Goal: Information Seeking & Learning: Learn about a topic

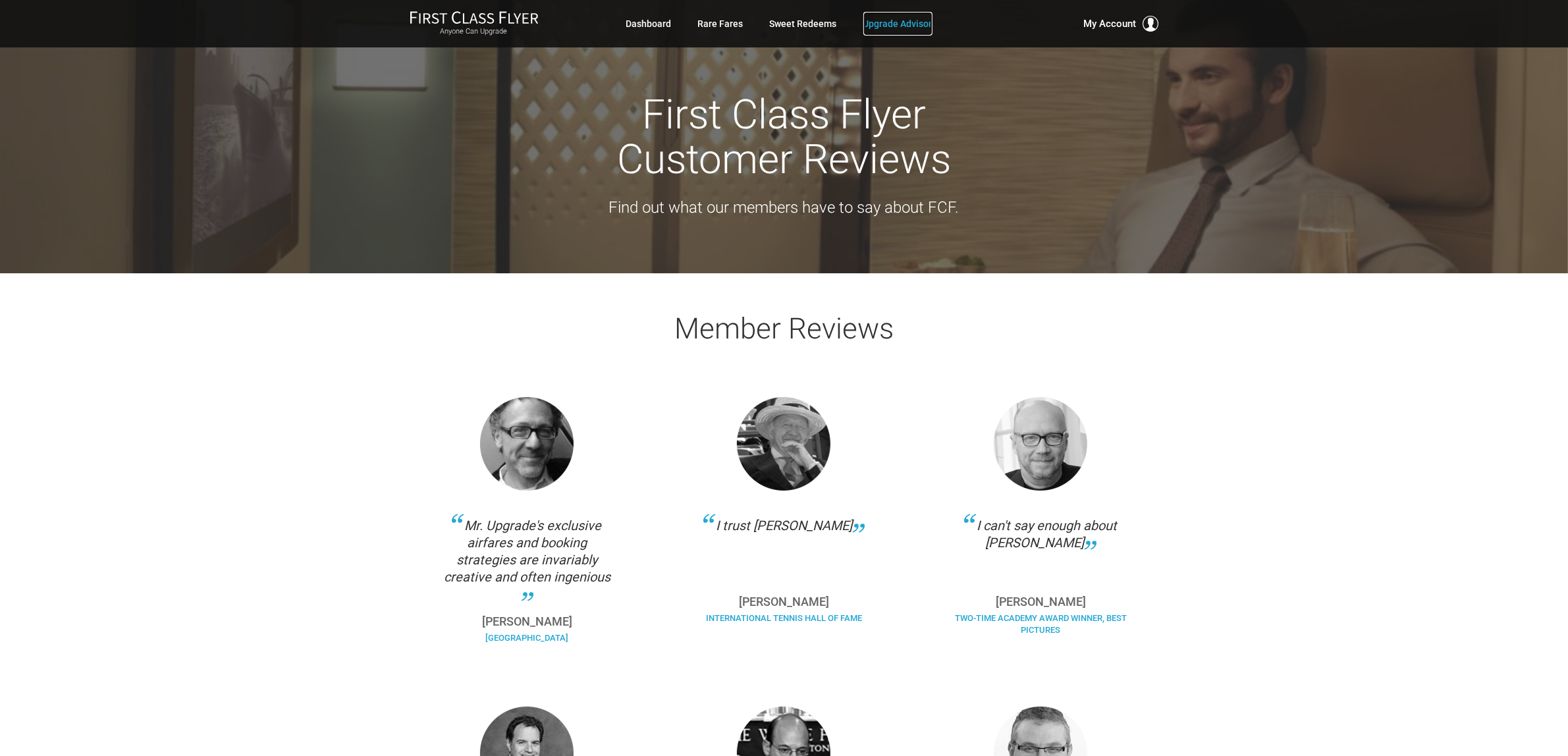
click at [892, 27] on link "Upgrade Advisor" at bounding box center [898, 24] width 69 height 24
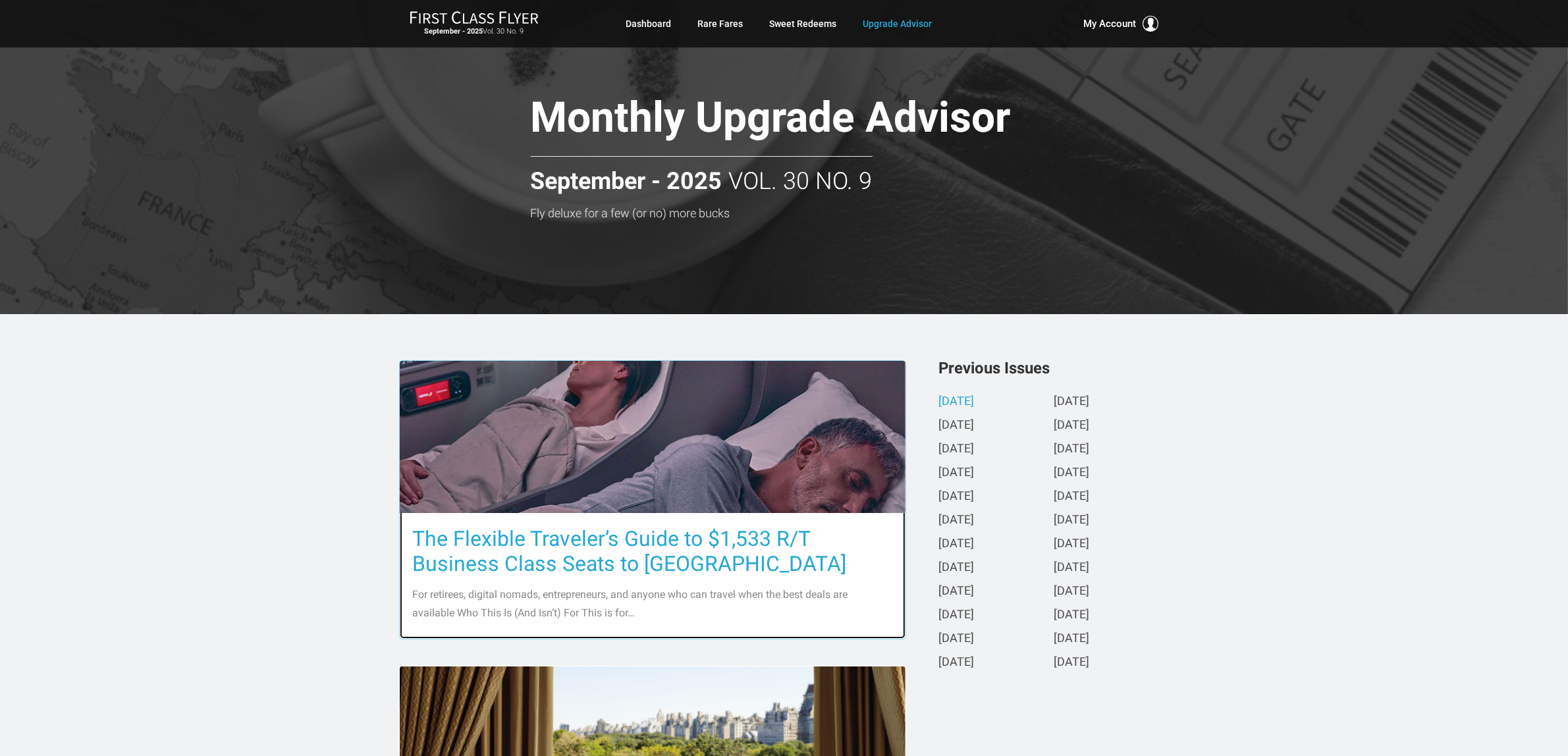
click at [707, 549] on h3 "The Flexible Traveler’s Guide to $1,533 R/T Business Class Seats to Europe" at bounding box center [652, 552] width 479 height 50
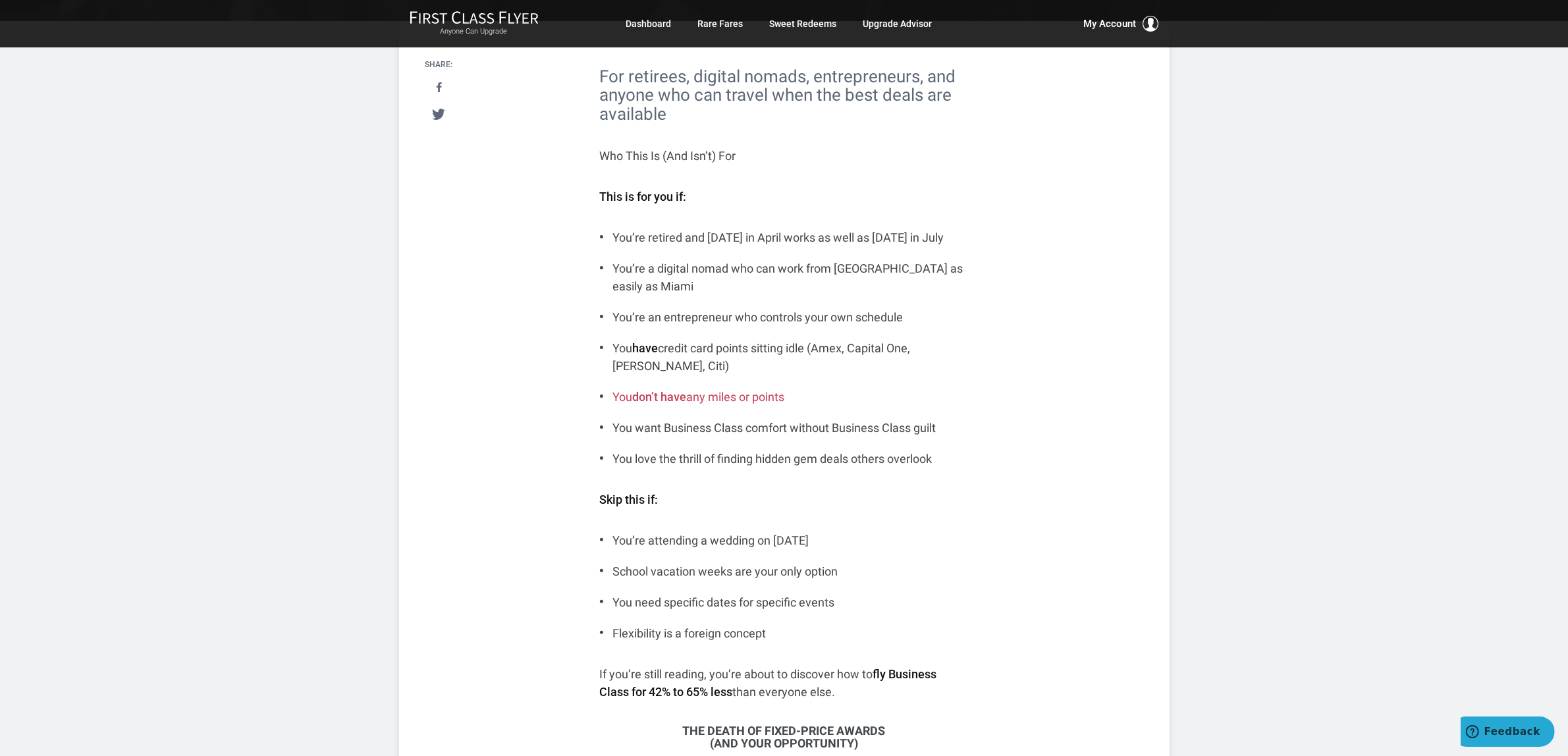
scroll to position [330, 0]
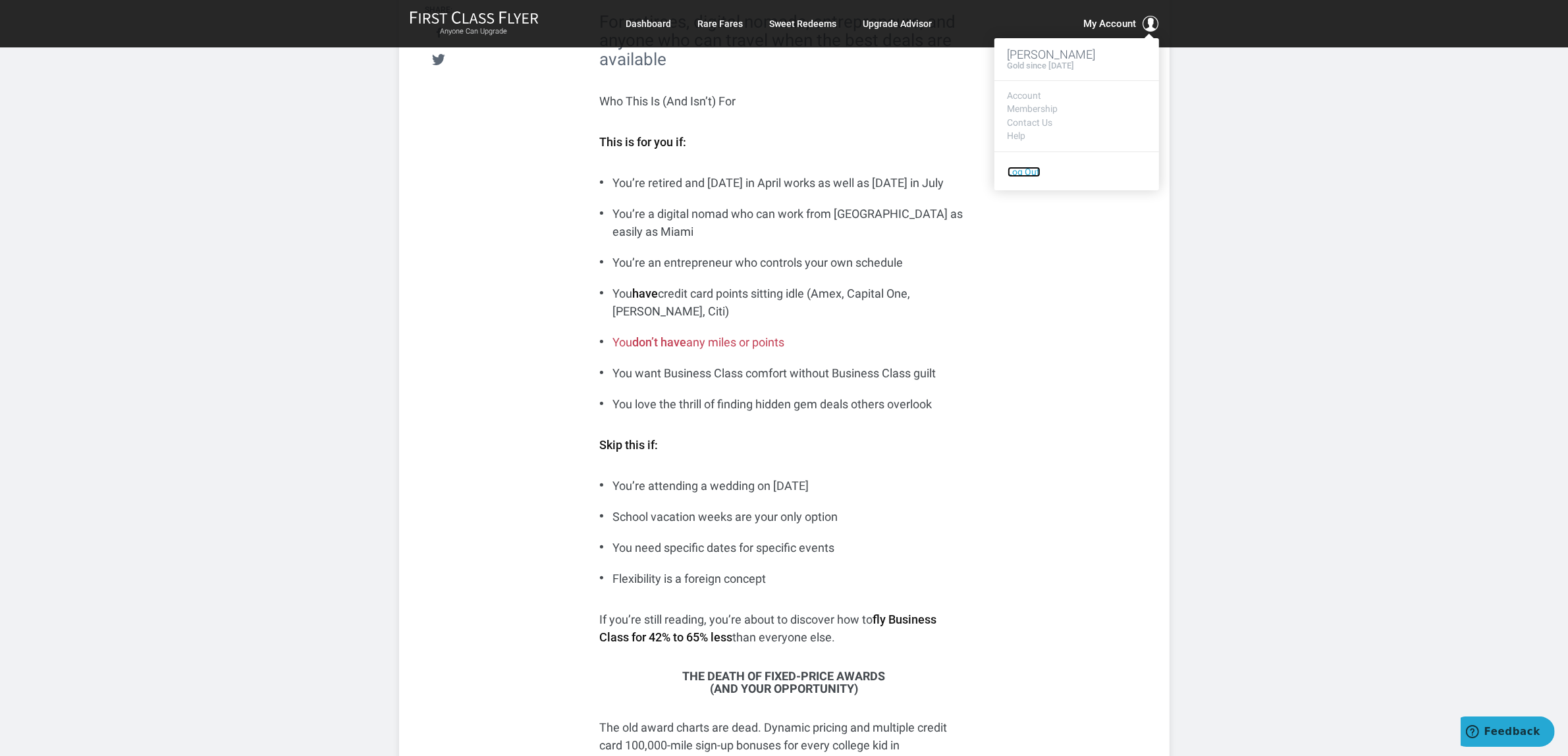
click at [1013, 170] on link "Log Out" at bounding box center [1024, 172] width 33 height 10
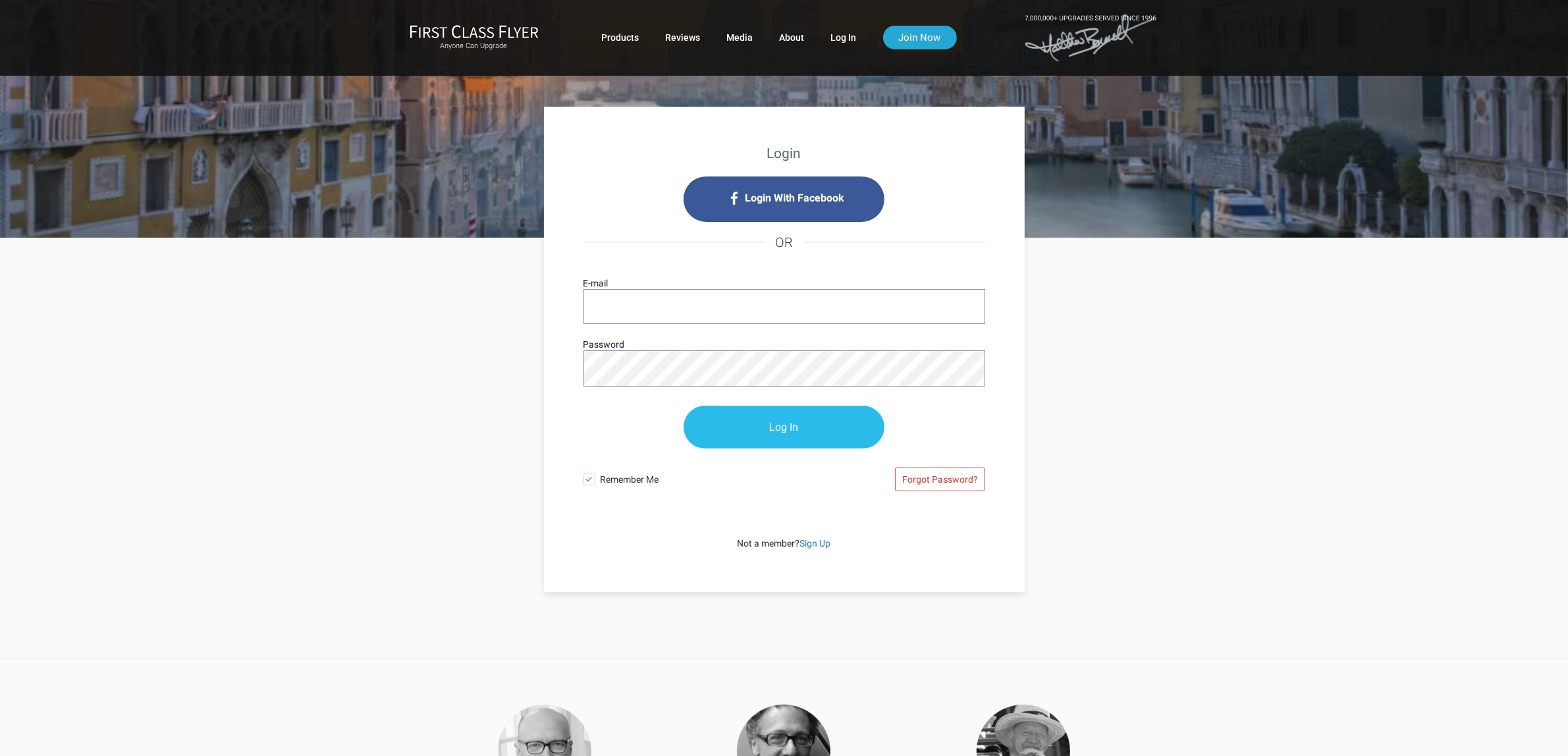
type input "[PERSON_NAME][EMAIL_ADDRESS][DOMAIN_NAME]"
click at [789, 438] on input "Log In" at bounding box center [784, 428] width 201 height 43
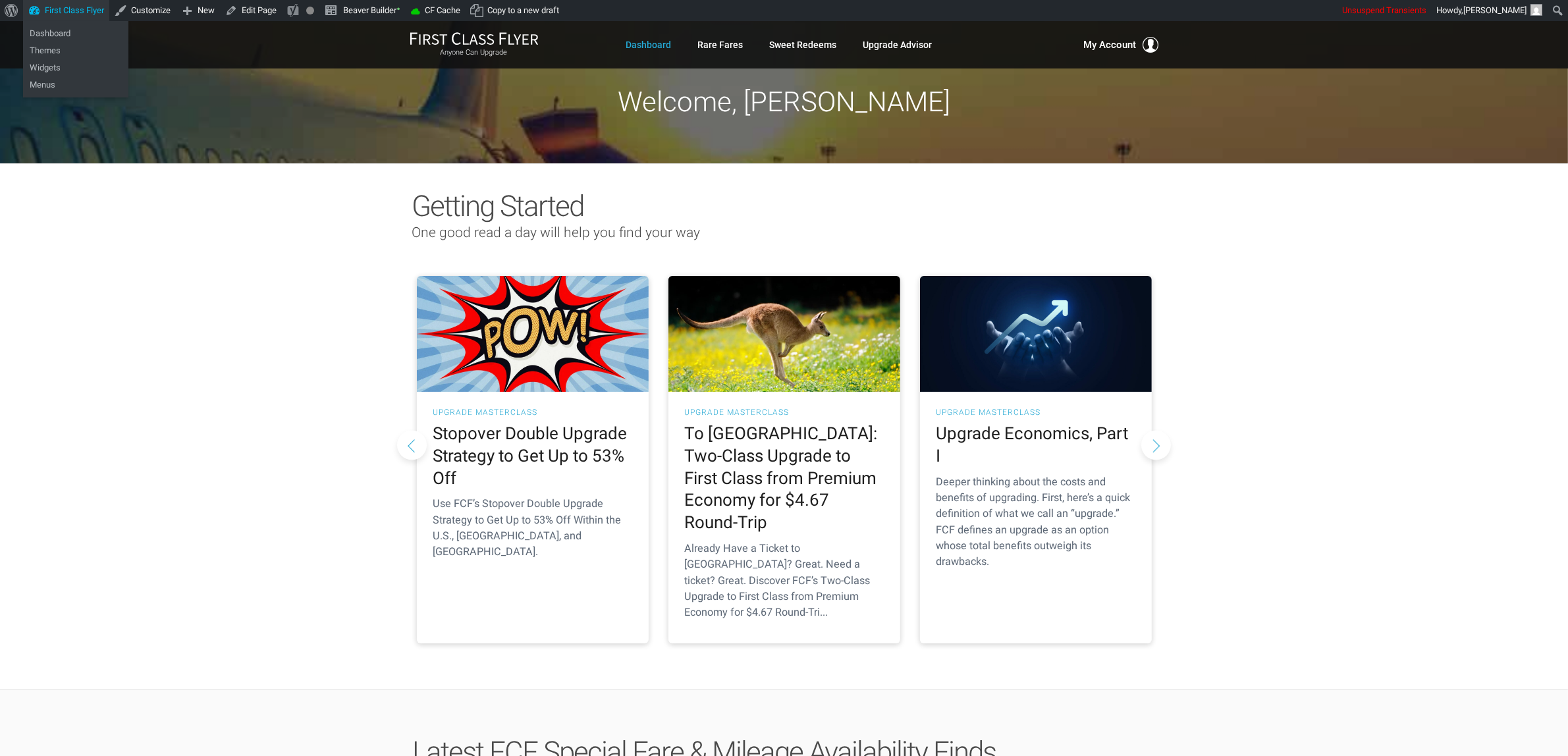
click at [59, 5] on link "First Class Flyer" at bounding box center [66, 10] width 87 height 21
click at [47, 34] on link "Dashboard" at bounding box center [75, 33] width 106 height 17
click at [793, 51] on link "Sweet Redeems" at bounding box center [804, 45] width 67 height 24
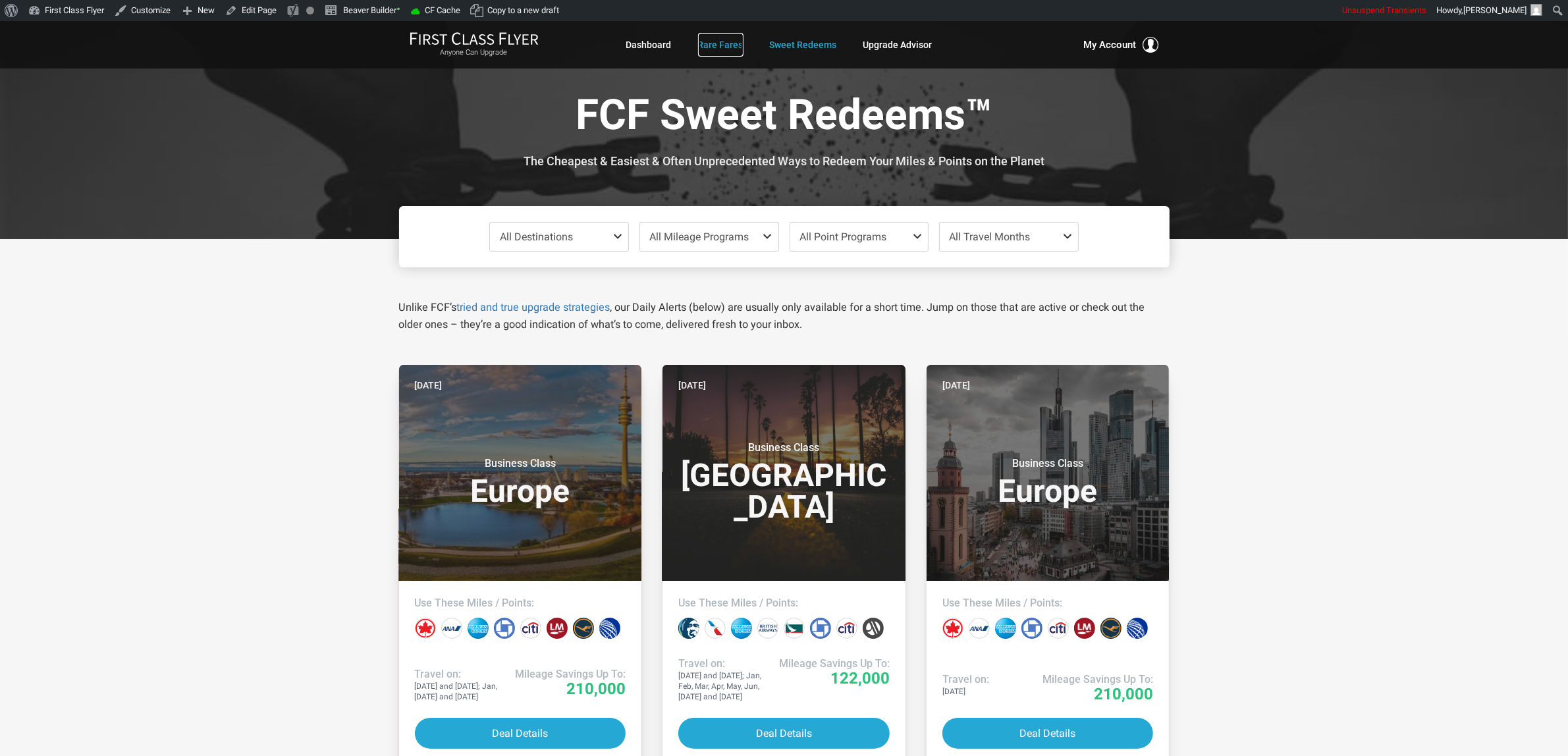
click at [739, 39] on link "Rare Fares" at bounding box center [721, 45] width 45 height 24
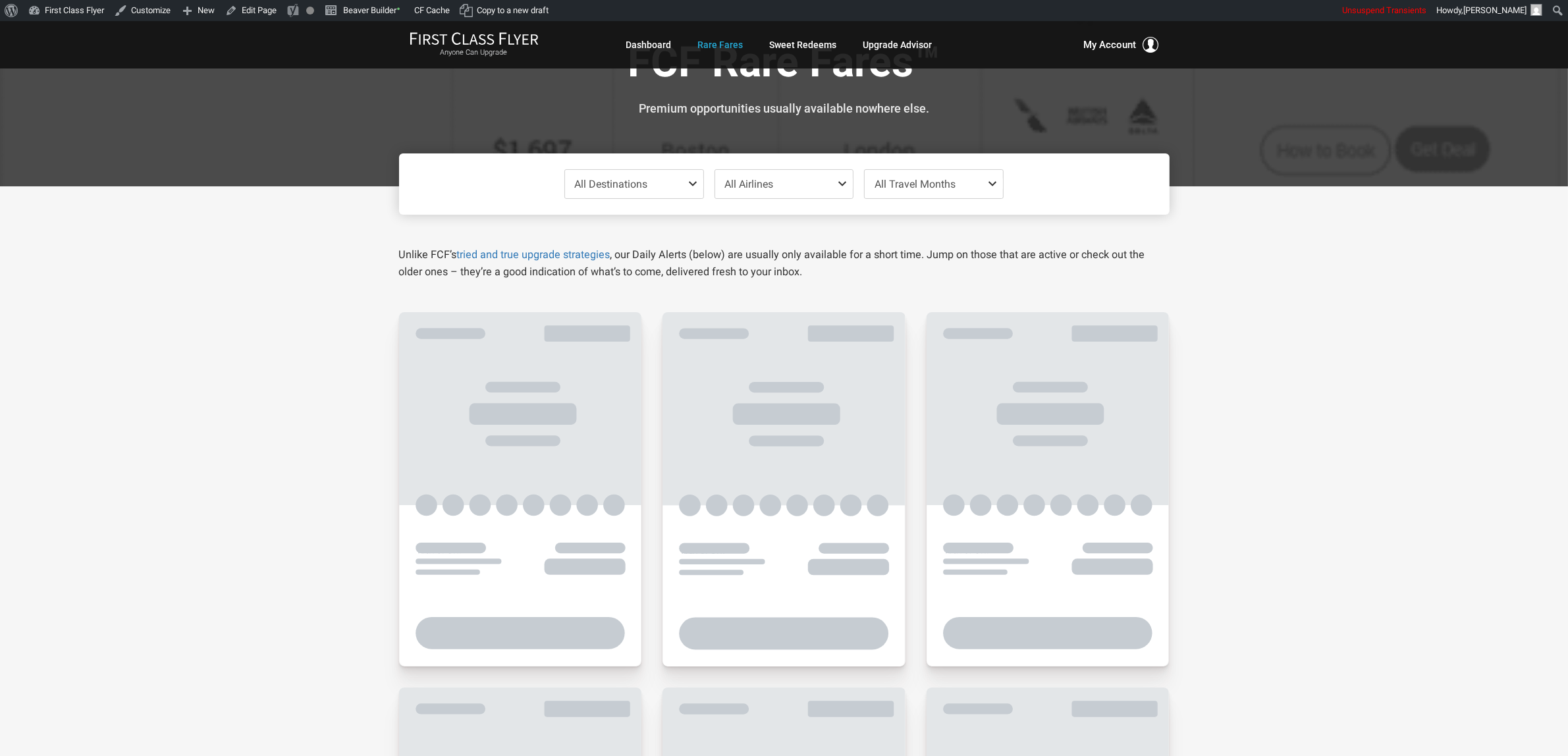
scroll to position [82, 0]
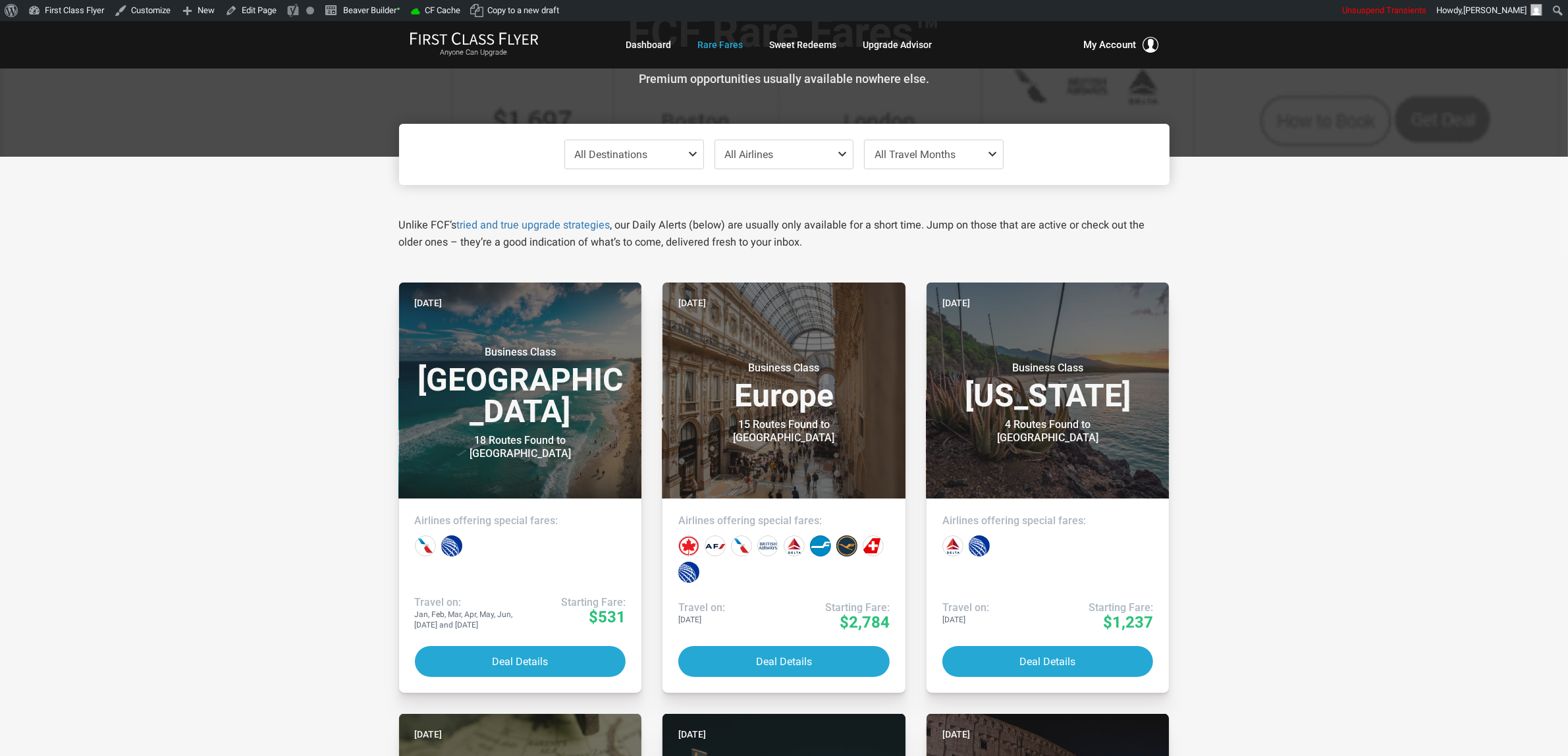
click at [643, 152] on span "All Destinations" at bounding box center [611, 154] width 73 height 13
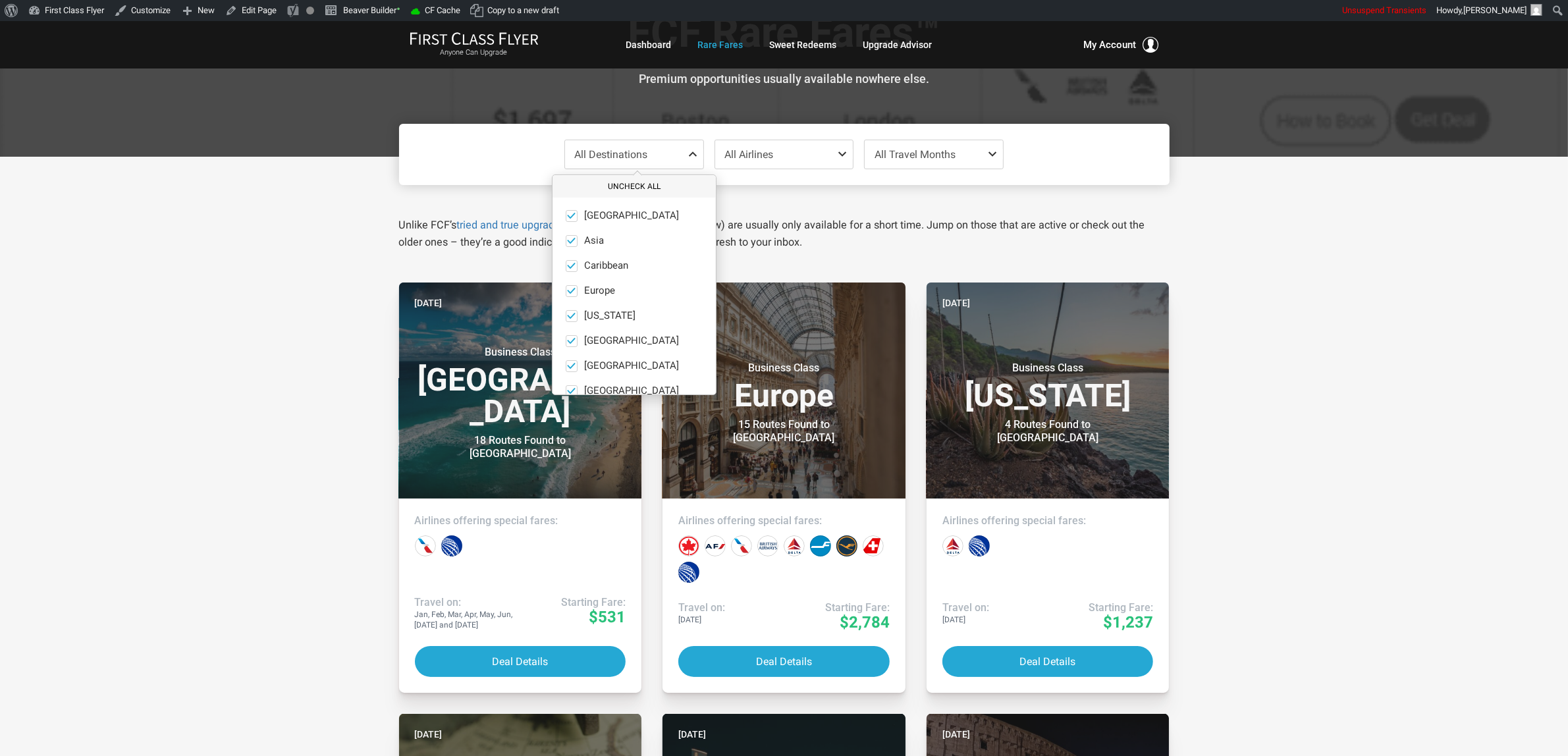
click at [628, 190] on button "Uncheck All" at bounding box center [634, 186] width 163 height 21
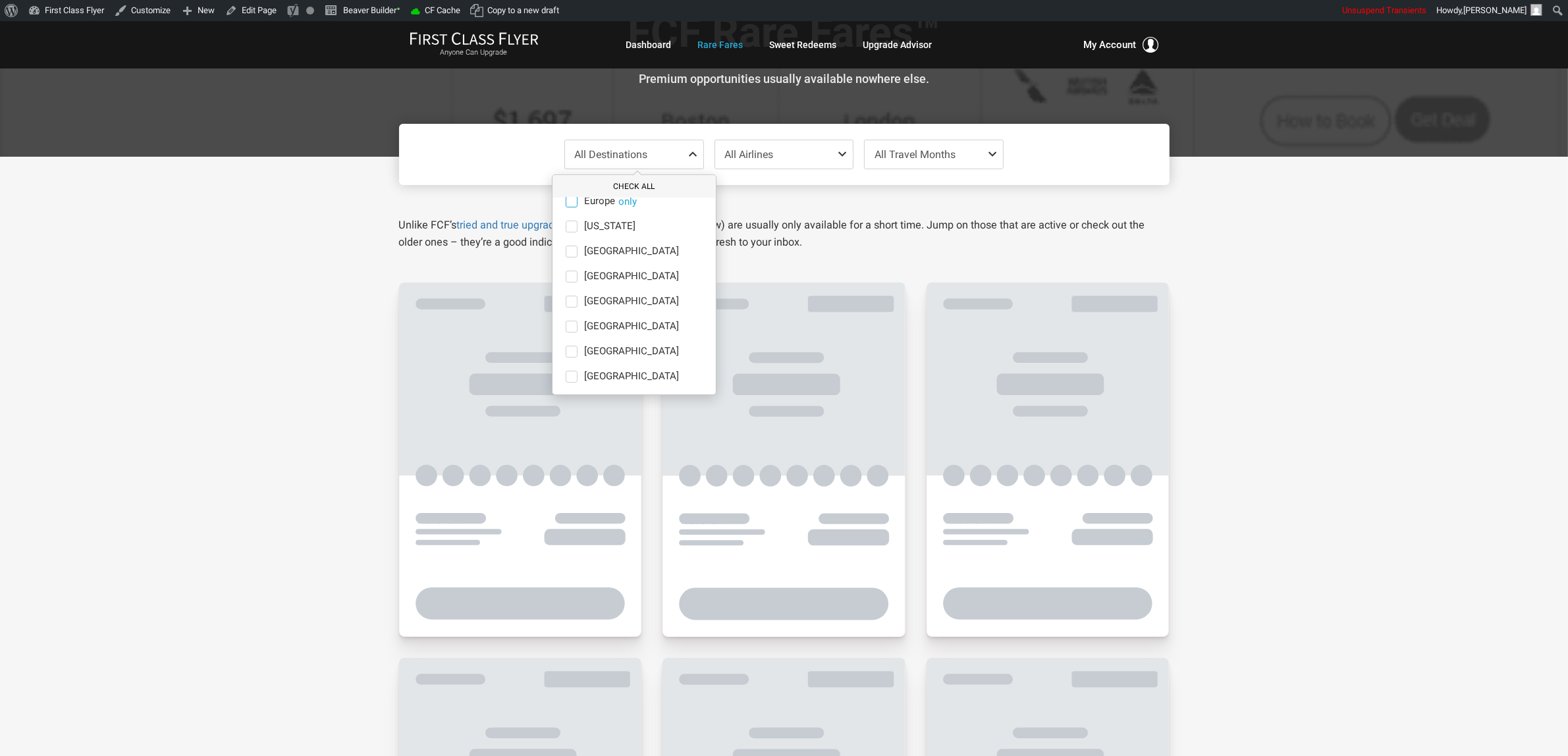
scroll to position [8, 0]
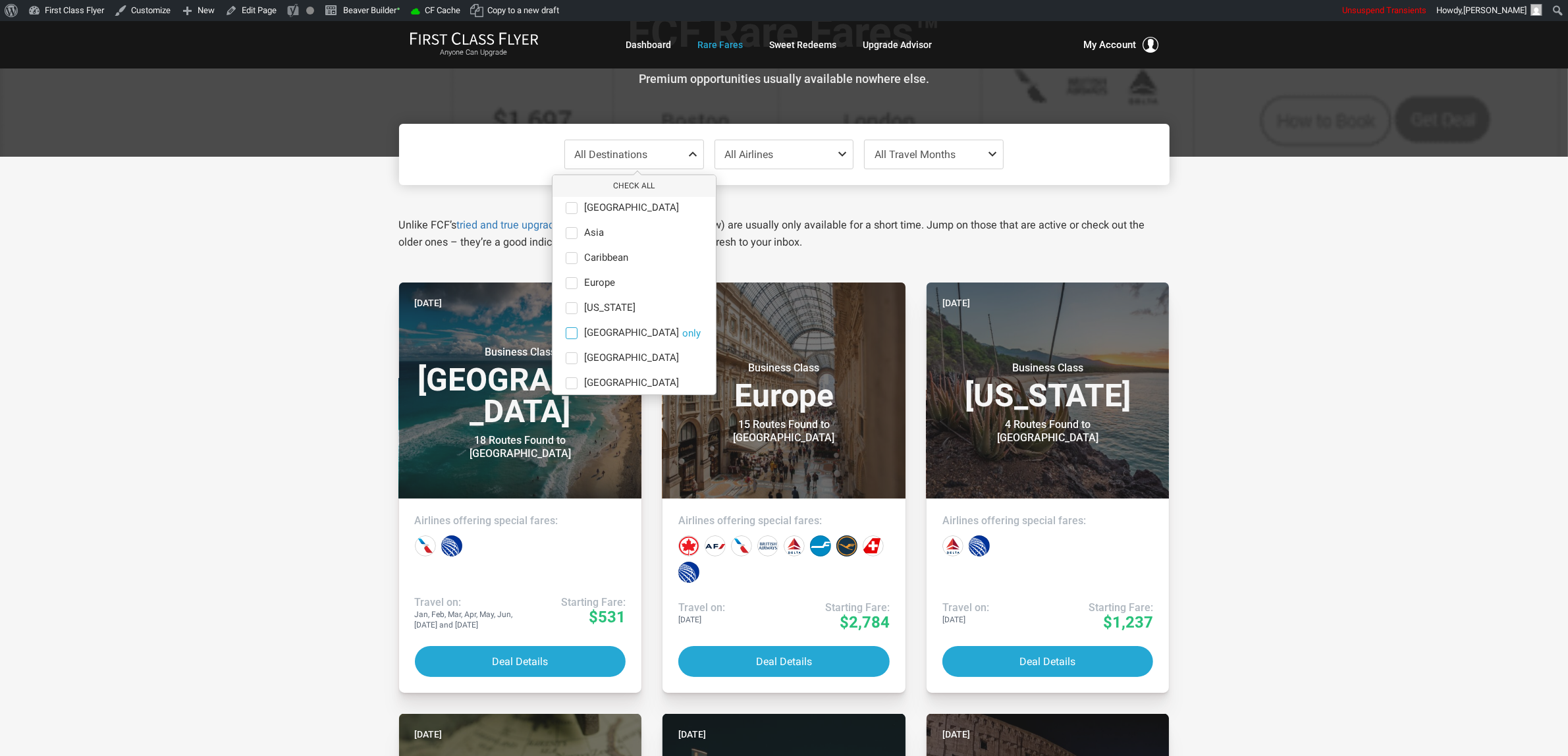
click at [592, 334] on span "India" at bounding box center [631, 334] width 95 height 12
click at [0, 0] on input "India only" at bounding box center [0, 0] width 0 height 0
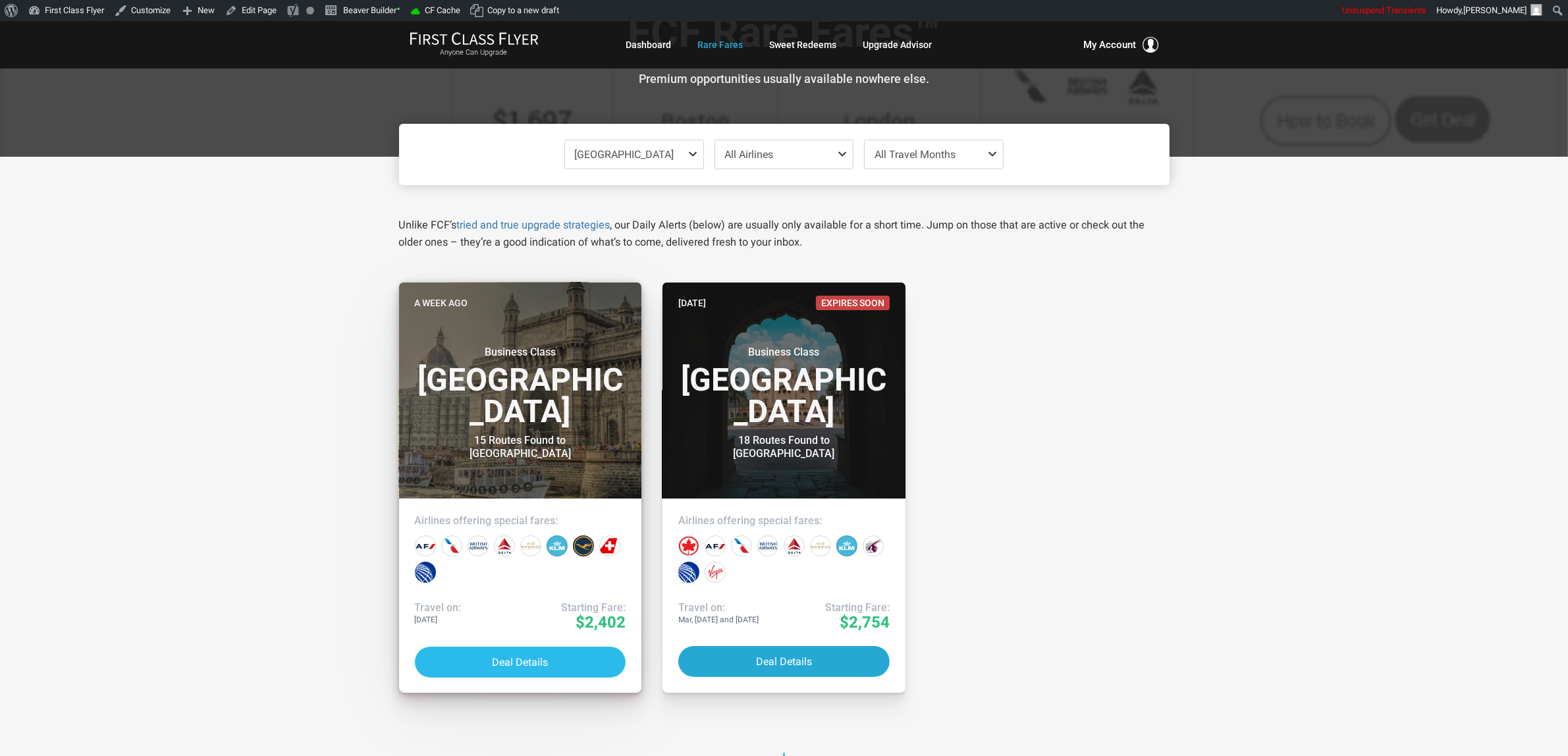
click at [534, 667] on button "Deal Details" at bounding box center [521, 662] width 211 height 31
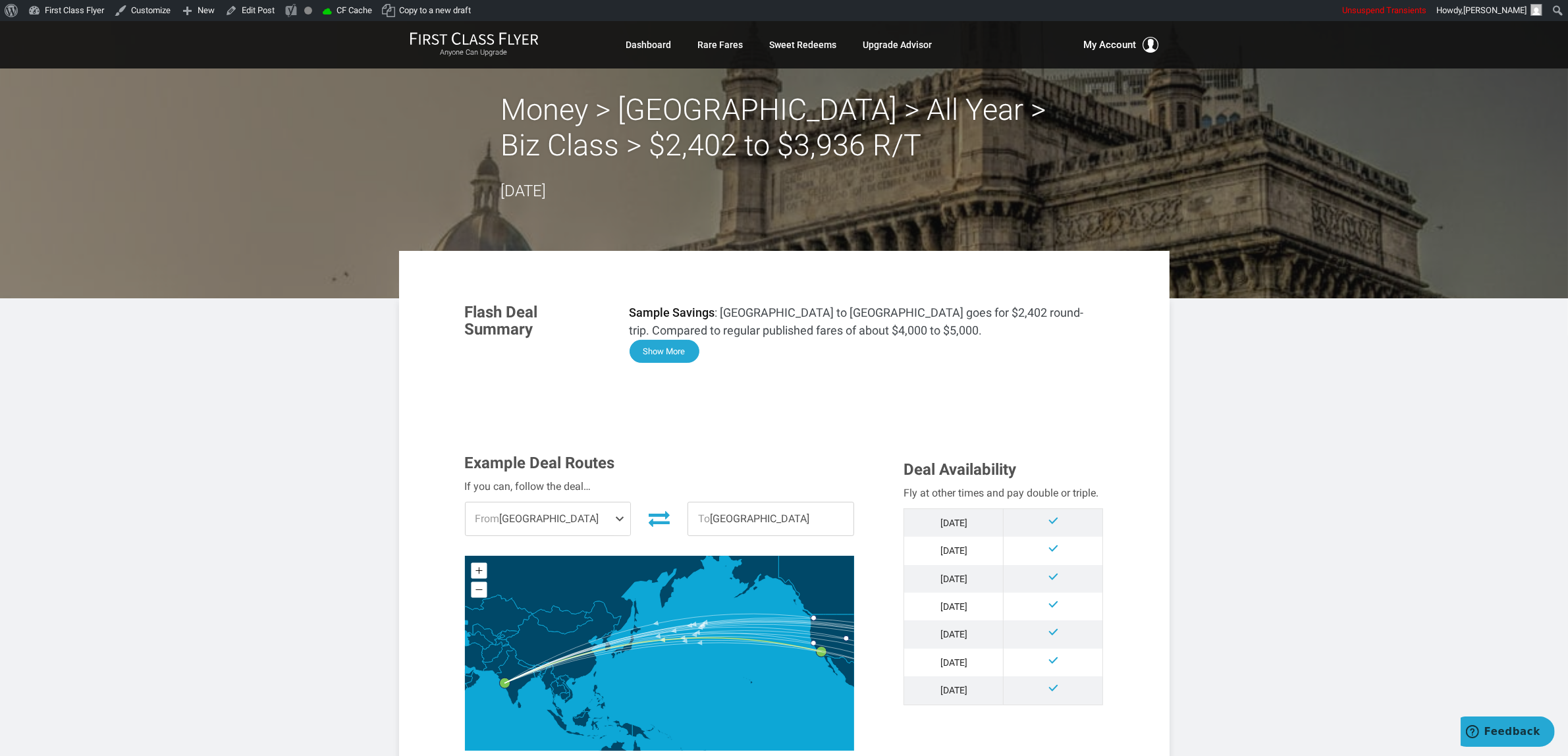
click at [683, 348] on button "Show More" at bounding box center [664, 351] width 69 height 23
